Goal: Task Accomplishment & Management: Manage account settings

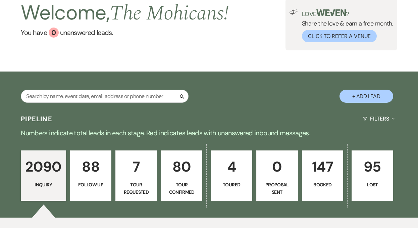
scroll to position [98, 0]
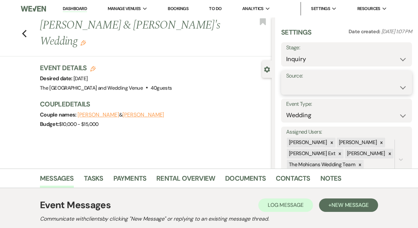
click at [313, 87] on select "Weven Venue Website Instagram Facebook Pinterest Google The Knot Wedding Wire H…" at bounding box center [346, 87] width 121 height 13
select select "5"
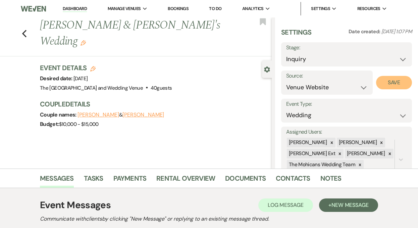
click at [383, 80] on button "Save" at bounding box center [394, 82] width 36 height 13
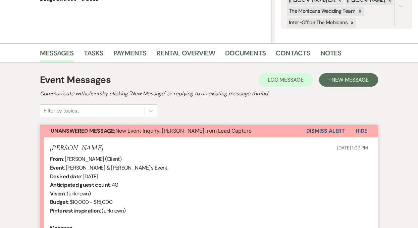
scroll to position [142, 0]
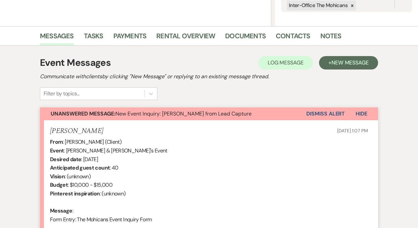
click at [320, 110] on button "Dismiss Alert" at bounding box center [325, 113] width 39 height 13
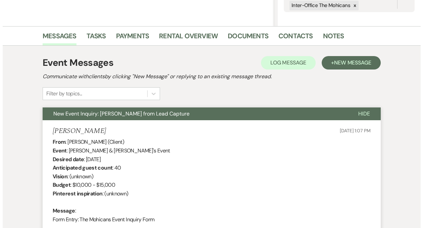
scroll to position [0, 0]
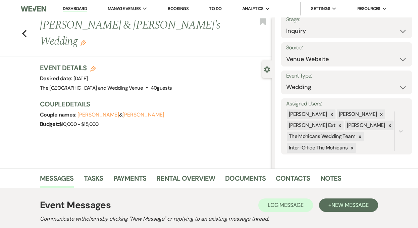
click at [73, 7] on link "Dashboard" at bounding box center [75, 9] width 24 height 6
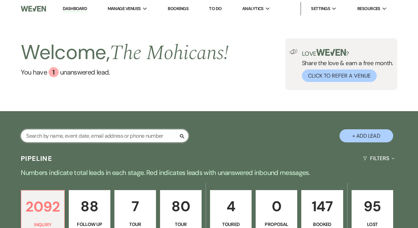
click at [133, 137] on input "text" at bounding box center [105, 135] width 168 height 13
type input "miracle"
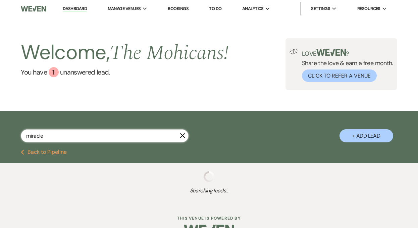
select select "9"
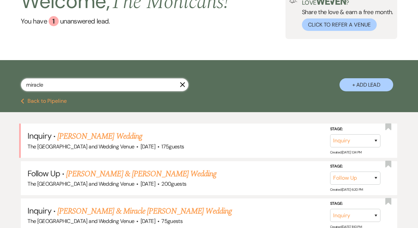
scroll to position [53, 0]
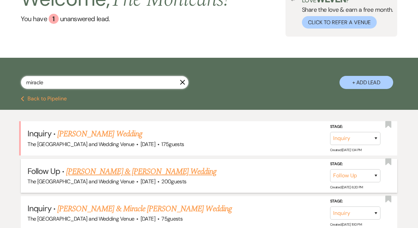
type input "miracle"
click at [129, 175] on link "[PERSON_NAME] & [PERSON_NAME] Wedding" at bounding box center [141, 171] width 150 height 12
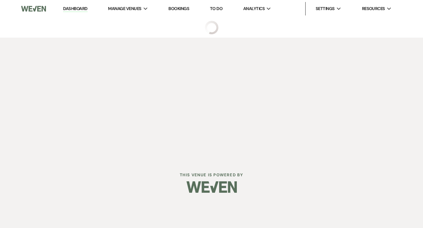
select select "9"
select select "5"
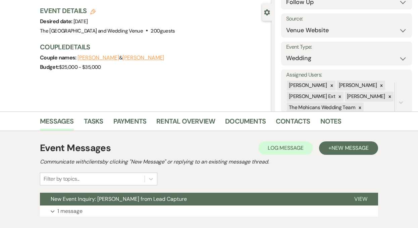
scroll to position [99, 0]
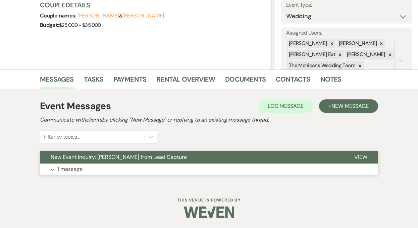
click at [75, 168] on p "1 message" at bounding box center [69, 169] width 25 height 9
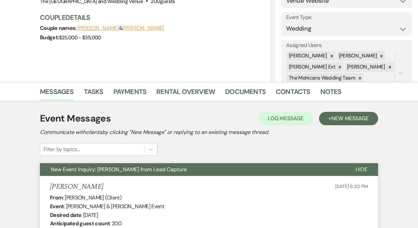
scroll to position [0, 0]
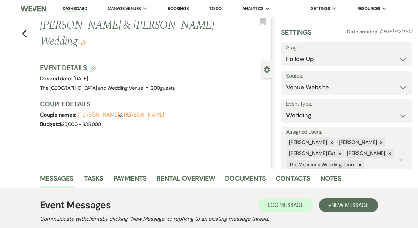
click at [75, 10] on link "Dashboard" at bounding box center [75, 9] width 24 height 6
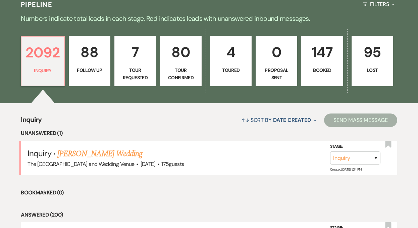
scroll to position [176, 0]
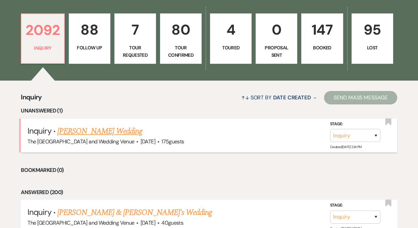
click at [91, 134] on link "[PERSON_NAME] Wedding" at bounding box center [99, 131] width 85 height 12
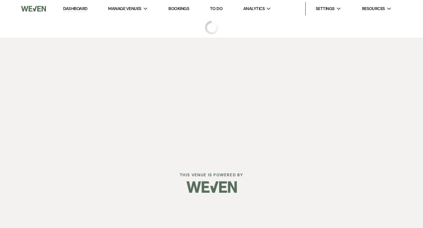
select select "3"
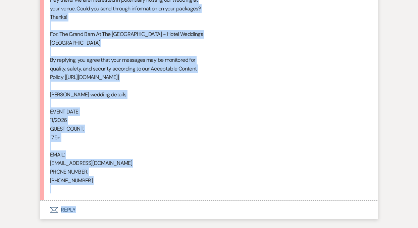
scroll to position [440, 0]
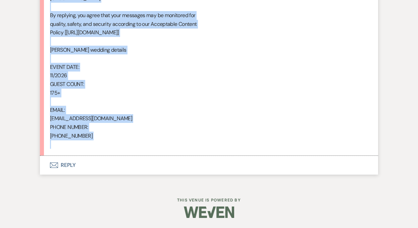
drag, startPoint x: 50, startPoint y: 128, endPoint x: 137, endPoint y: 157, distance: 92.1
copy li "From : [PERSON_NAME] Event : [PERSON_NAME] Event Desired date : [DATE] Anticipa…"
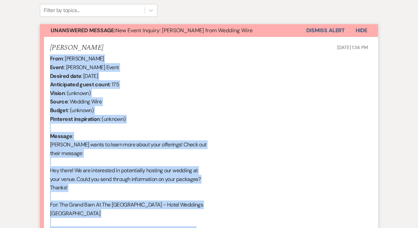
scroll to position [199, 0]
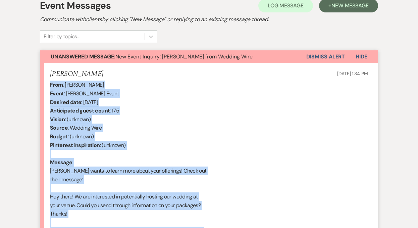
click at [319, 57] on button "Dismiss Alert" at bounding box center [325, 56] width 39 height 13
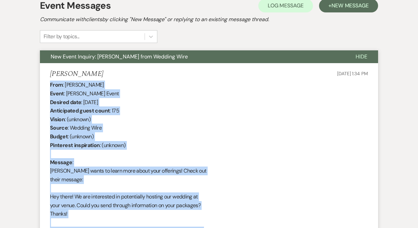
scroll to position [0, 0]
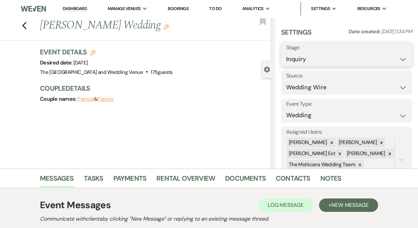
click at [322, 57] on select "Inquiry Follow Up Tour Requested Tour Confirmed Toured Proposal Sent Booked Lost" at bounding box center [346, 59] width 121 height 13
select select "9"
click at [390, 55] on button "Save" at bounding box center [398, 54] width 27 height 13
